Goal: Information Seeking & Learning: Find specific page/section

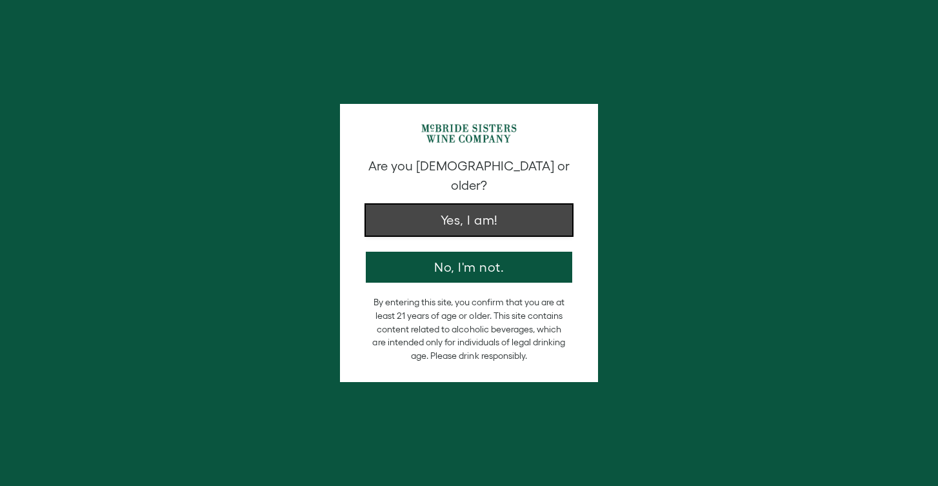
click at [488, 204] on button "Yes, I am!" at bounding box center [469, 219] width 206 height 31
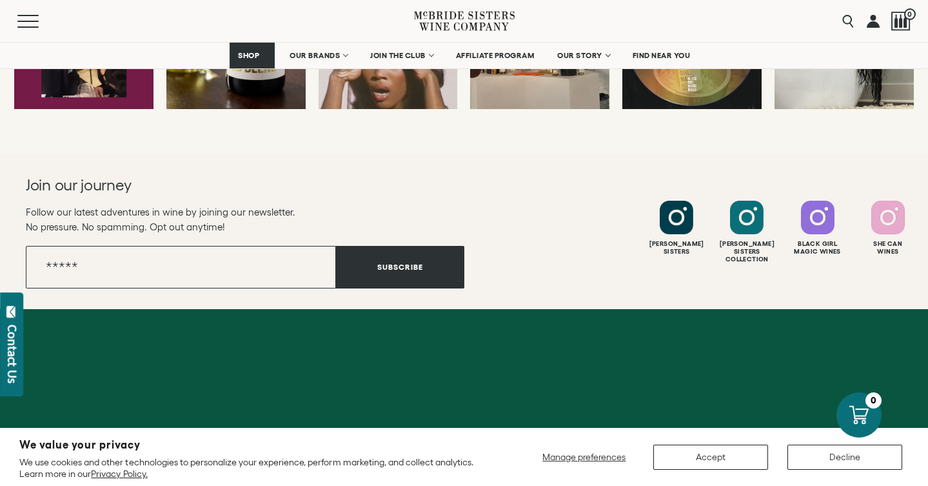
scroll to position [3652, 0]
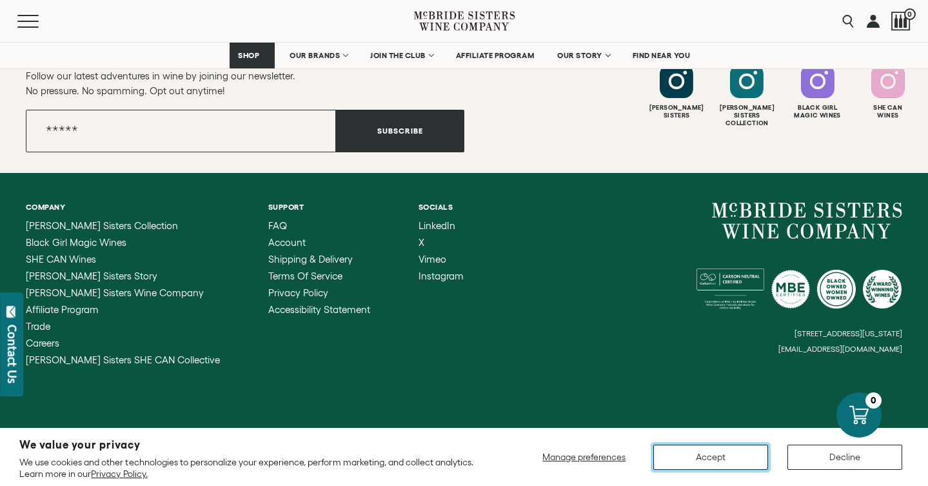
click at [686, 454] on button "Accept" at bounding box center [710, 456] width 115 height 25
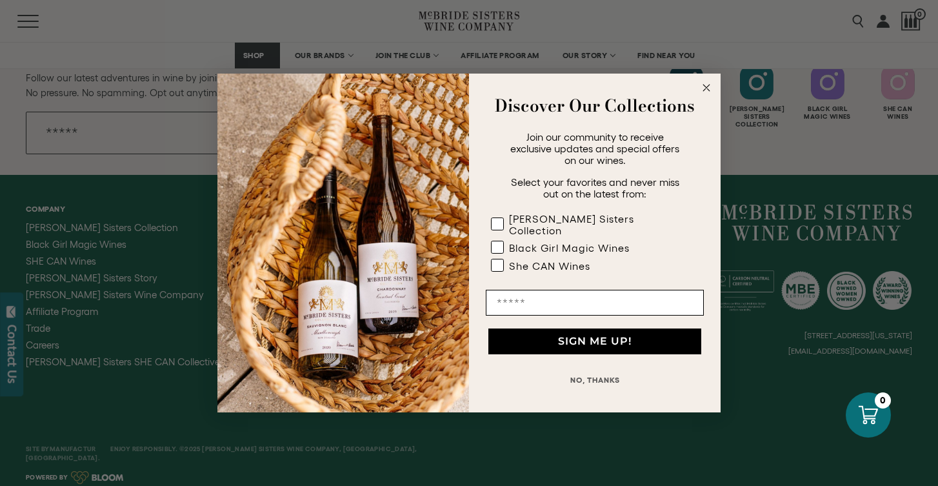
click at [708, 92] on circle "Close dialog" at bounding box center [706, 88] width 15 height 15
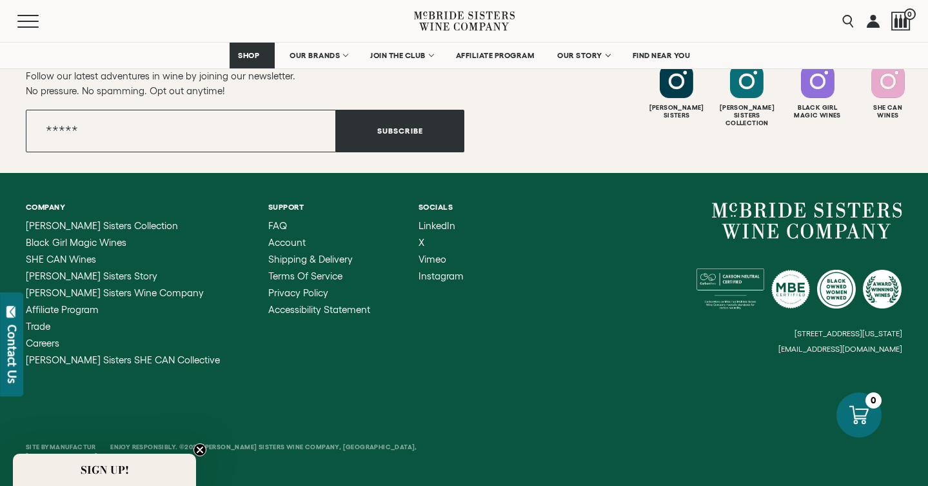
click at [268, 230] on div "FAQ Account Shipping & Delivery Terms of Service Privacy Policy Accessibility S…" at bounding box center [319, 268] width 102 height 94
click at [268, 224] on span "FAQ" at bounding box center [277, 225] width 19 height 11
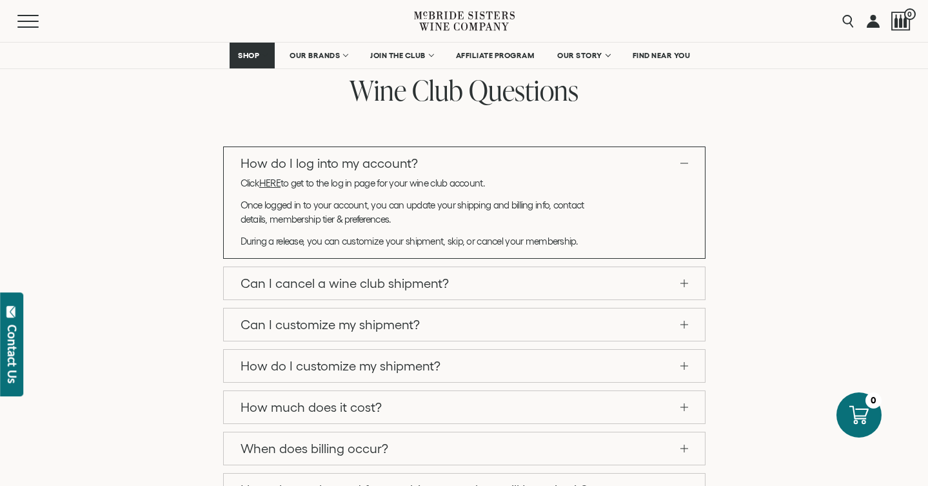
scroll to position [1416, 0]
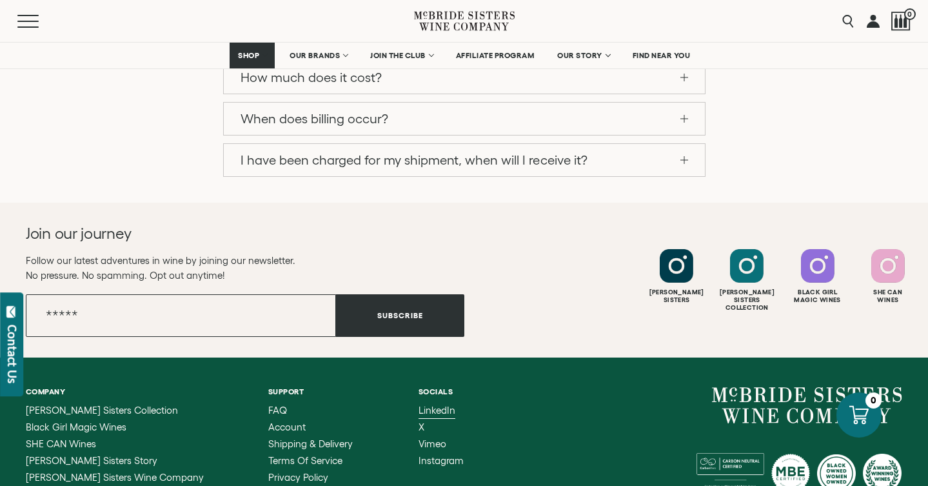
click at [419, 404] on span "LinkedIn" at bounding box center [437, 409] width 37 height 11
